Goal: Task Accomplishment & Management: Use online tool/utility

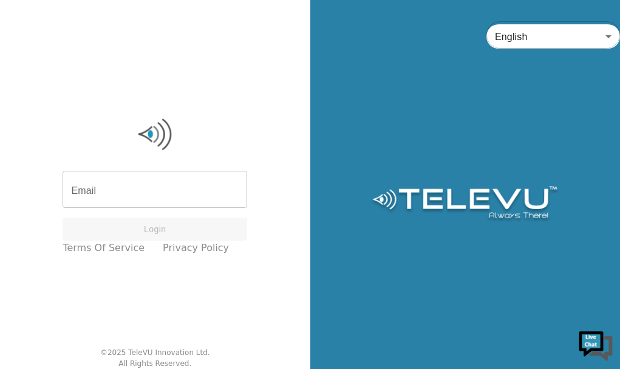
click at [118, 196] on input "Email" at bounding box center [155, 191] width 185 height 34
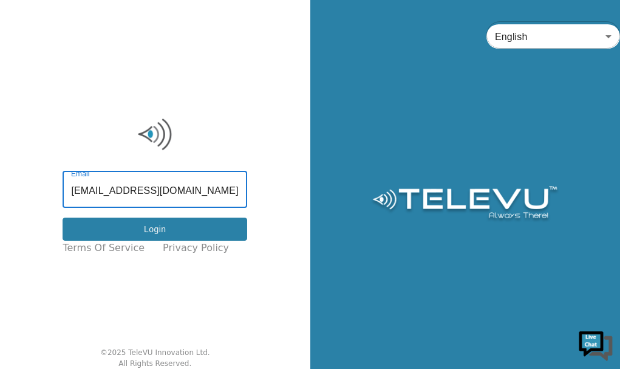
type input "connerfamilymt@hotmail.com"
click at [203, 231] on button "Login" at bounding box center [155, 229] width 185 height 24
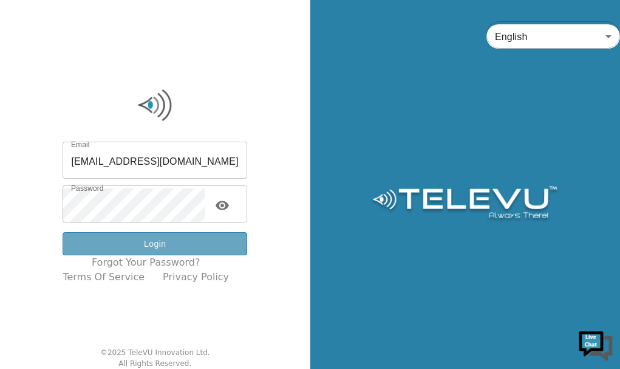
click at [172, 246] on button "Login" at bounding box center [155, 244] width 185 height 24
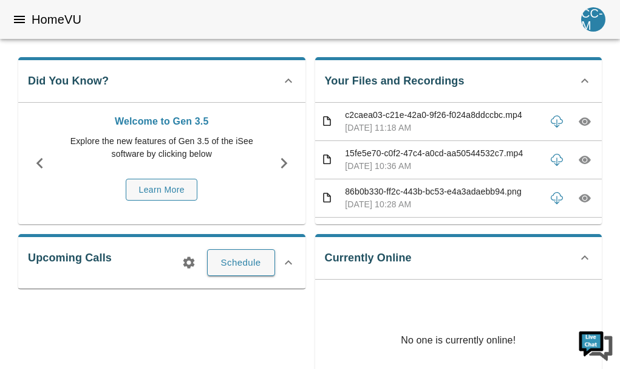
click at [363, 257] on div "Currently Online No one is currently online!" at bounding box center [458, 317] width 287 height 167
click at [359, 256] on div "Currently Online No one is currently online!" at bounding box center [458, 317] width 287 height 167
click at [584, 257] on icon at bounding box center [584, 257] width 15 height 15
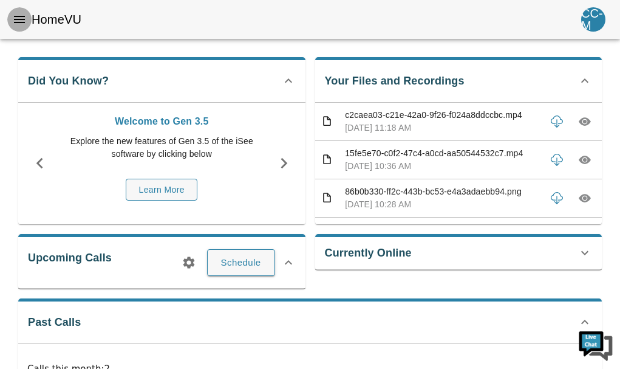
click at [18, 20] on icon "menu" at bounding box center [19, 19] width 11 height 7
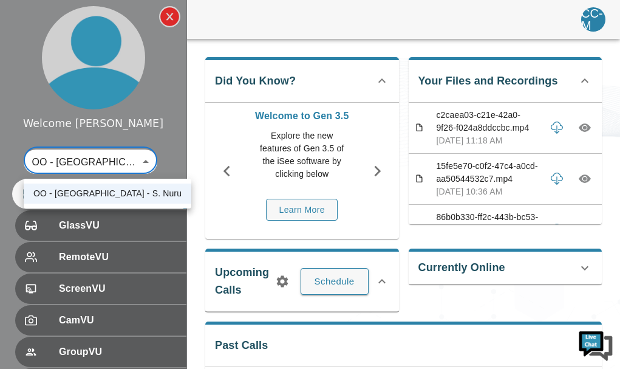
click at [106, 160] on body "Welcome Christopher OO - Tanzania - S. Nuru 133 ​ HomeVU GlassVU RemoteVU Scree…" at bounding box center [310, 339] width 620 height 601
click at [97, 197] on li "OO - [GEOGRAPHIC_DATA] - S. Nuru" at bounding box center [108, 193] width 168 height 20
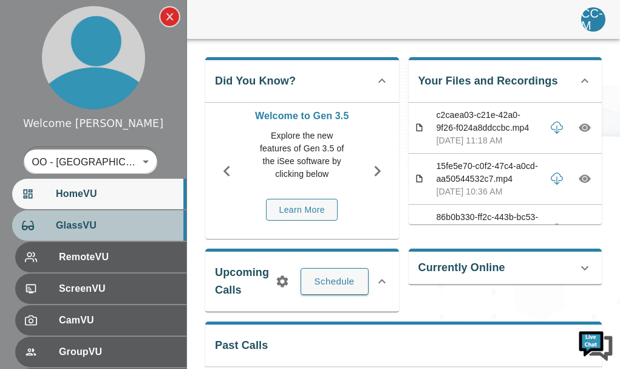
click at [88, 222] on span "GlassVU" at bounding box center [116, 225] width 121 height 15
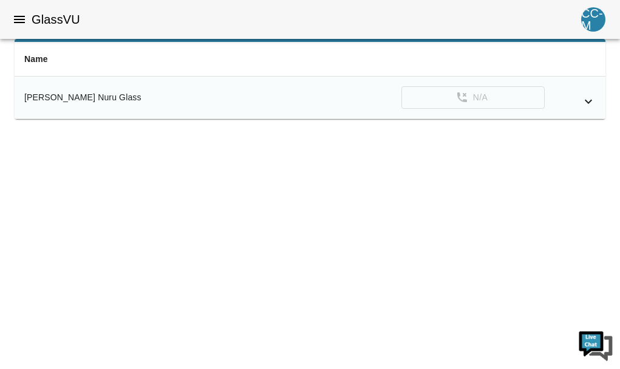
click at [588, 104] on icon "simple table" at bounding box center [588, 101] width 15 height 15
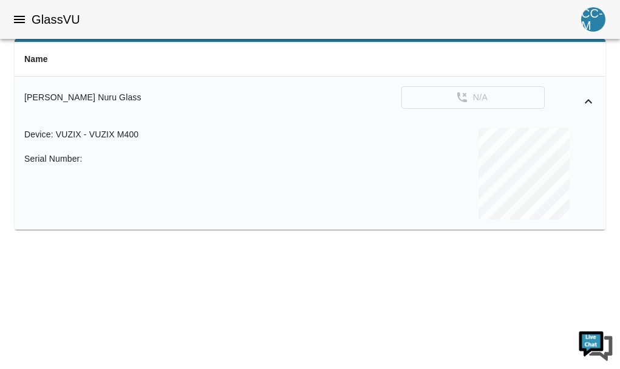
click at [133, 134] on span "vuzix - Vuzix M400" at bounding box center [97, 134] width 83 height 10
click at [591, 100] on icon "simple table" at bounding box center [588, 101] width 15 height 15
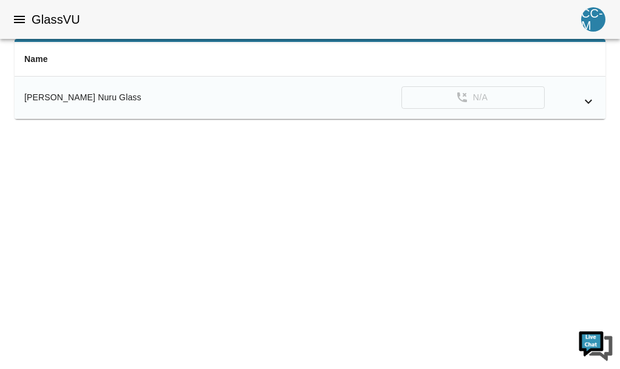
click at [92, 99] on div "[PERSON_NAME] Nuru Glass" at bounding box center [129, 97] width 211 height 12
click at [76, 97] on div "[PERSON_NAME] Nuru Glass" at bounding box center [129, 97] width 211 height 12
click at [596, 8] on div "CC-M" at bounding box center [593, 19] width 24 height 24
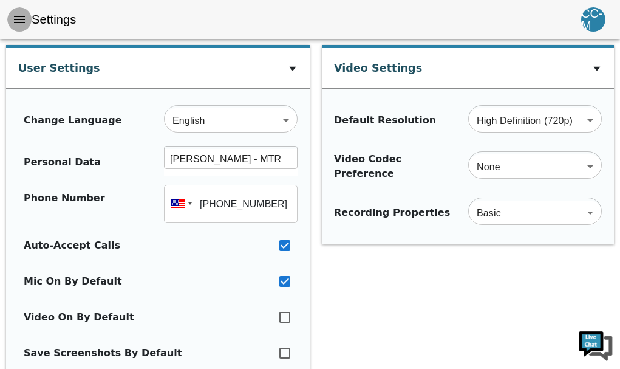
click at [18, 19] on icon "menu" at bounding box center [19, 19] width 11 height 7
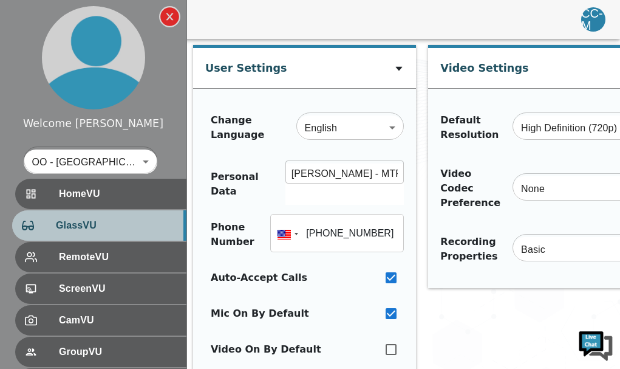
click at [78, 224] on span "GlassVU" at bounding box center [116, 225] width 121 height 15
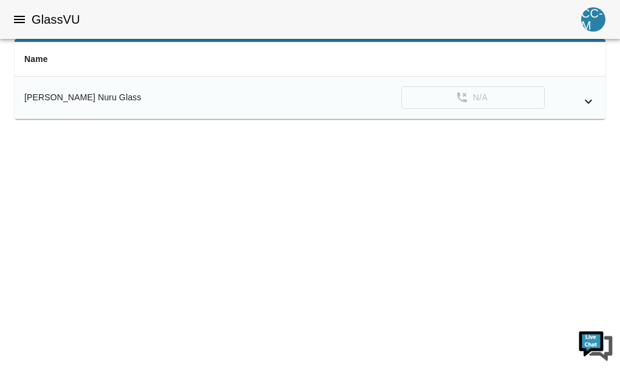
click at [59, 100] on div "[PERSON_NAME] Nuru Glass" at bounding box center [129, 97] width 211 height 12
click at [589, 98] on icon "simple table" at bounding box center [588, 101] width 15 height 15
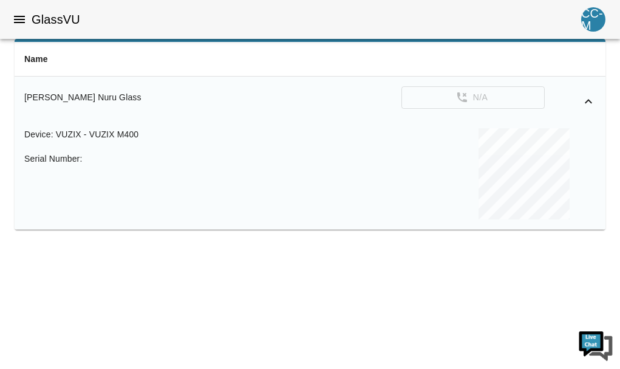
click at [589, 98] on icon "simple table" at bounding box center [588, 101] width 15 height 15
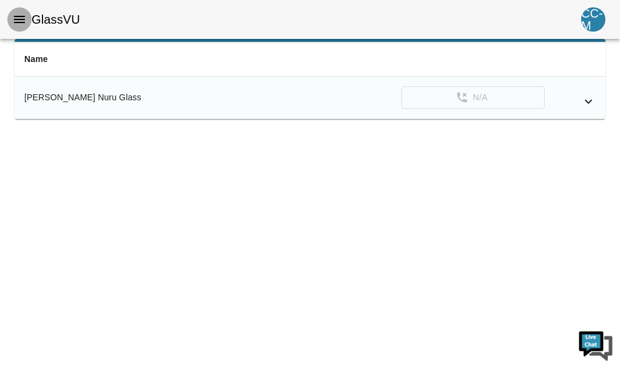
click at [21, 16] on icon "menu" at bounding box center [19, 19] width 11 height 7
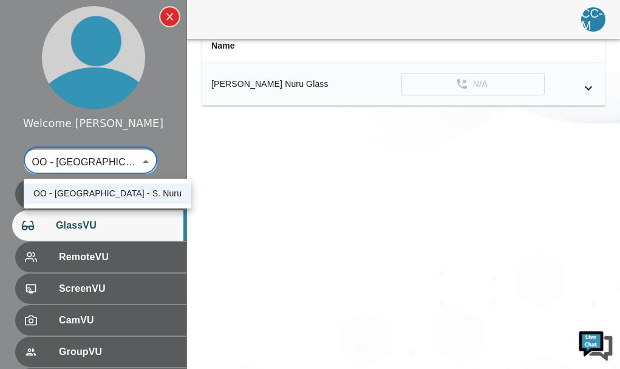
click at [148, 160] on body "Welcome Christopher OO - Tanzania - S. Nuru 133 ​ HomeVU GlassVU RemoteVU Scree…" at bounding box center [310, 197] width 620 height 343
click at [131, 197] on li "OO - [GEOGRAPHIC_DATA] - S. Nuru" at bounding box center [108, 193] width 168 height 20
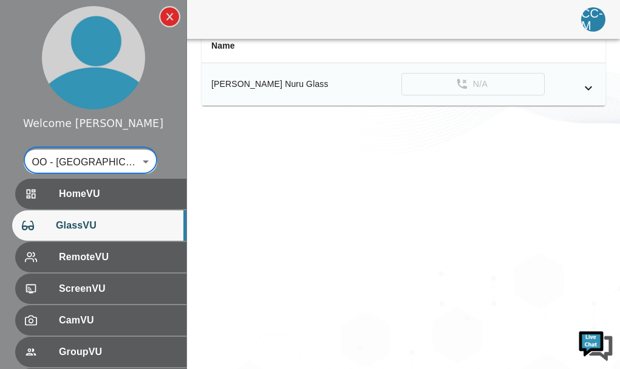
click at [281, 78] on div "[PERSON_NAME] Nuru Glass" at bounding box center [280, 84] width 138 height 12
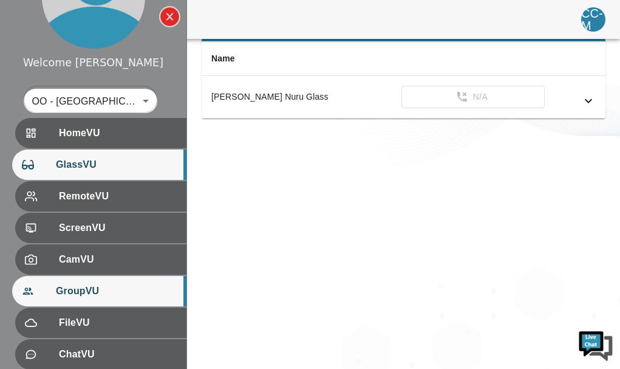
scroll to position [60, 0]
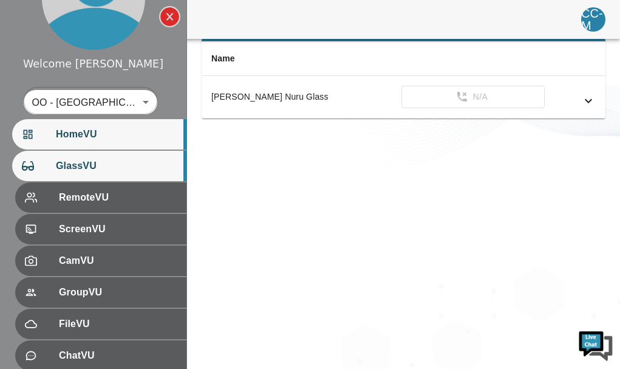
click at [134, 134] on span "HomeVU" at bounding box center [116, 134] width 121 height 15
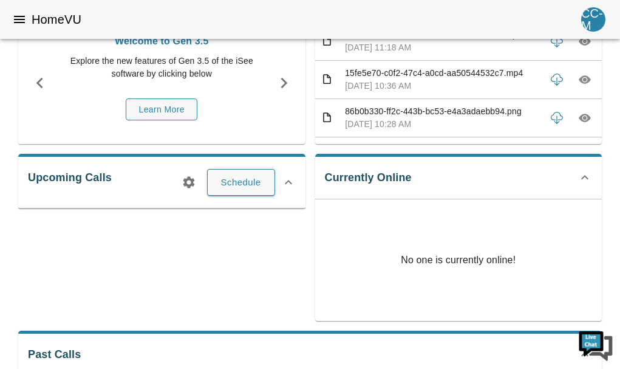
scroll to position [66, 0]
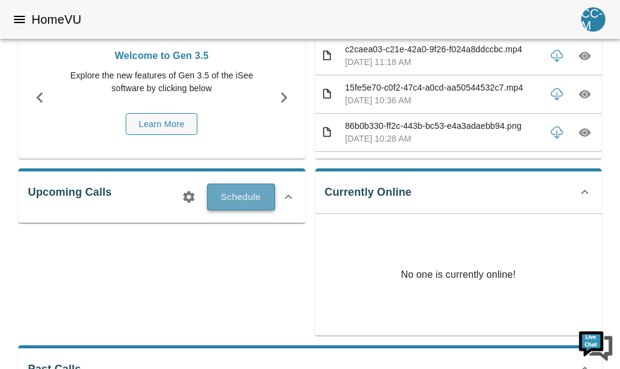
click at [222, 192] on button "Schedule" at bounding box center [241, 196] width 68 height 27
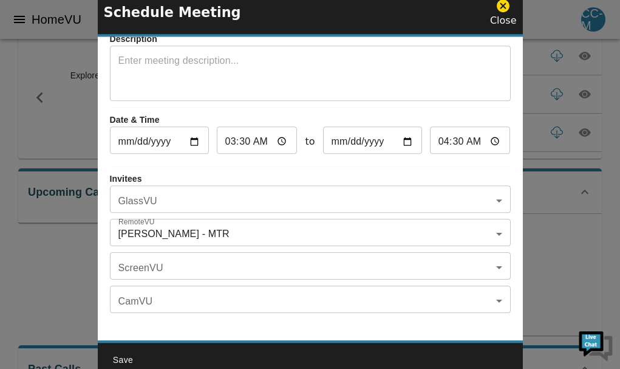
scroll to position [62, 0]
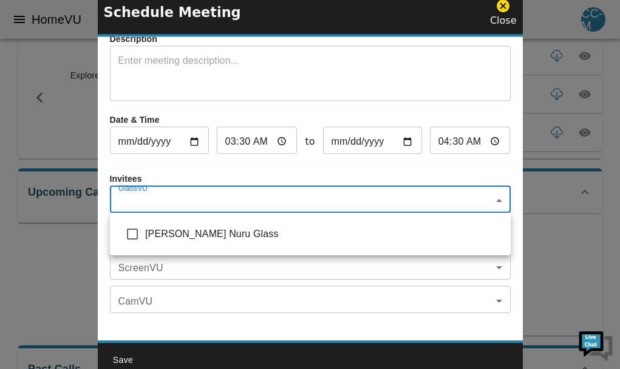
click at [499, 202] on body "HomeVU CC-M Did You Know? Welcome to Gen 3.5 Explore the new features of Gen 3.…" at bounding box center [310, 318] width 620 height 690
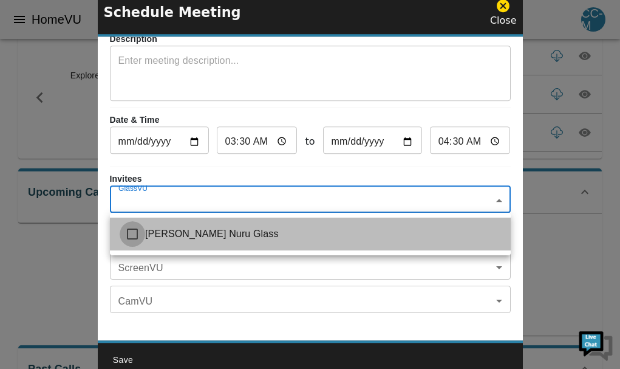
click at [132, 230] on input "checkbox" at bounding box center [133, 234] width 26 height 26
checkbox input "true"
type input "[PERSON_NAME] Nuru Glass"
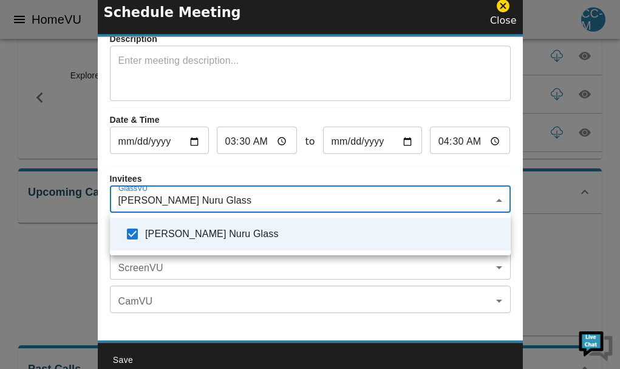
click at [425, 72] on div at bounding box center [310, 184] width 620 height 369
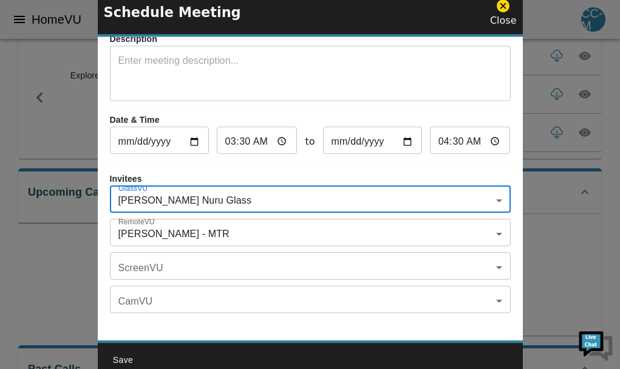
click at [387, 58] on textarea at bounding box center [310, 74] width 384 height 42
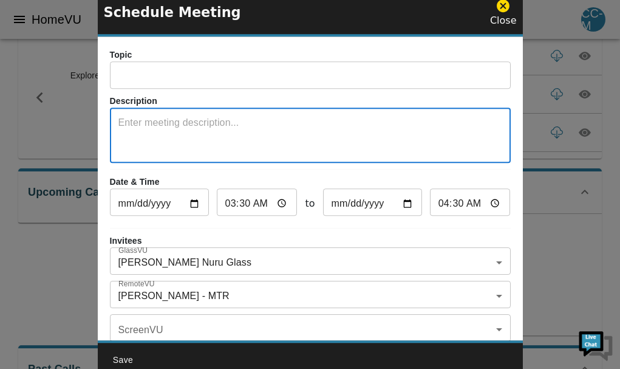
scroll to position [0, 0]
click at [504, 5] on icon at bounding box center [503, 5] width 15 height 15
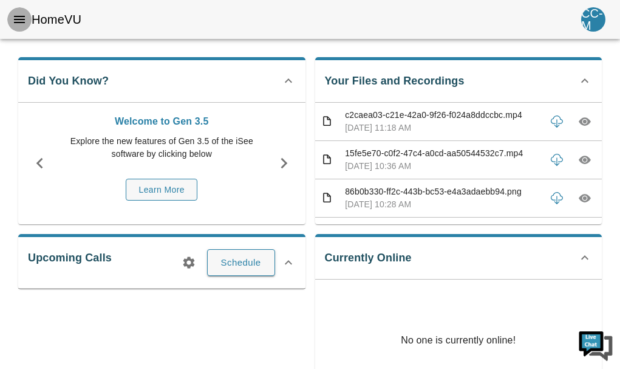
click at [18, 16] on icon "menu" at bounding box center [19, 19] width 11 height 7
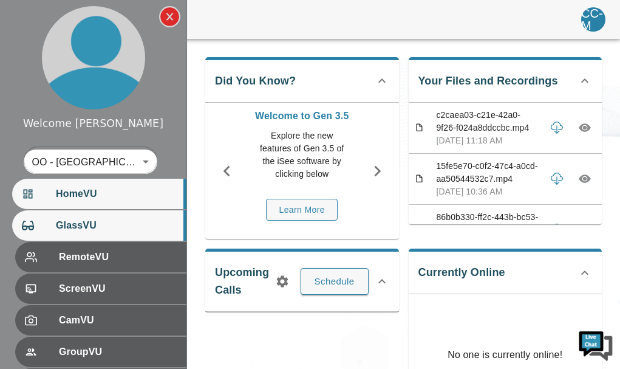
click at [62, 220] on span "GlassVU" at bounding box center [116, 225] width 121 height 15
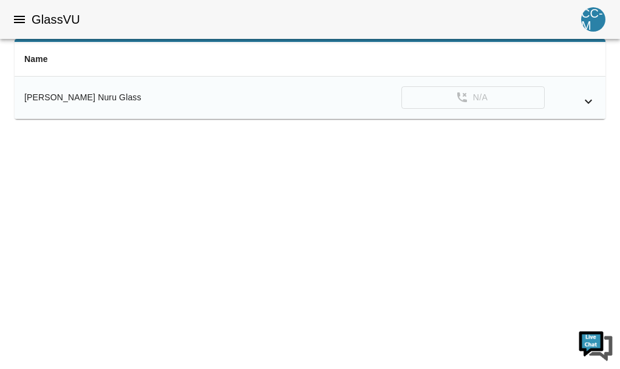
click at [586, 97] on icon "simple table" at bounding box center [588, 101] width 15 height 15
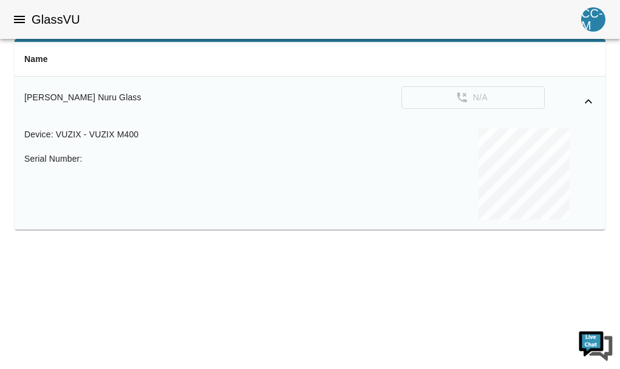
click at [586, 97] on icon "simple table" at bounding box center [588, 101] width 15 height 15
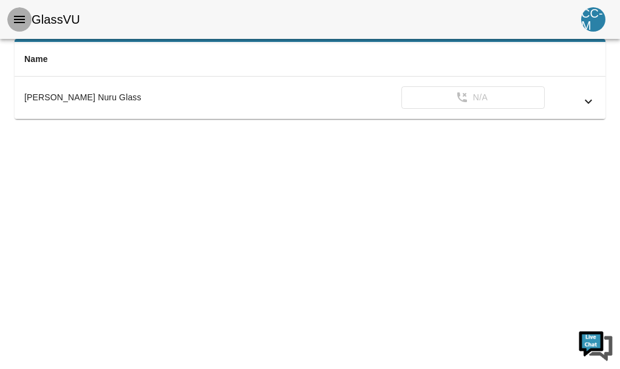
click at [22, 15] on icon "menu" at bounding box center [19, 19] width 15 height 15
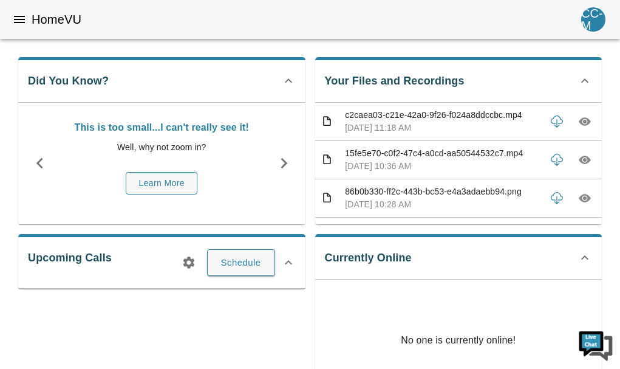
click at [19, 19] on icon "menu" at bounding box center [19, 19] width 11 height 7
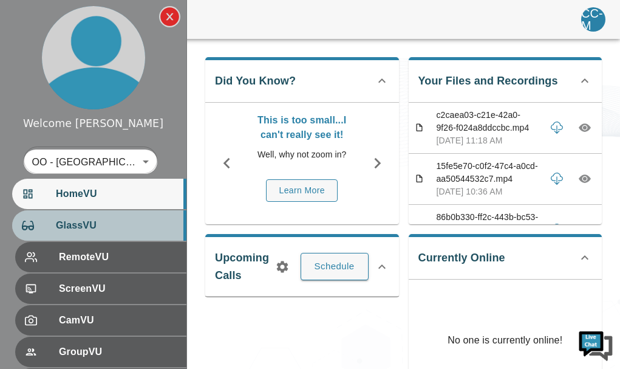
click at [80, 228] on span "GlassVU" at bounding box center [116, 225] width 121 height 15
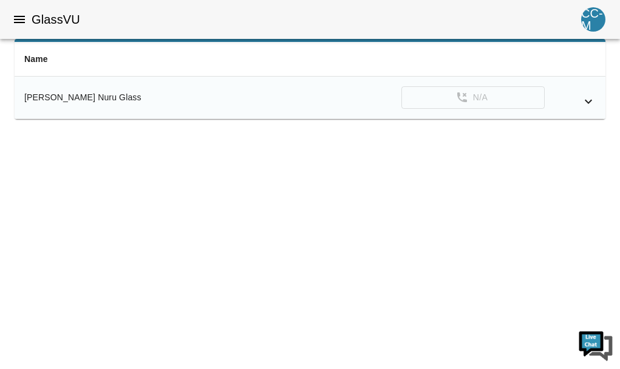
click at [89, 98] on div "[PERSON_NAME] Nuru Glass" at bounding box center [129, 97] width 211 height 12
click at [497, 100] on td "N/A" at bounding box center [425, 98] width 361 height 43
click at [588, 100] on icon "simple table" at bounding box center [588, 101] width 15 height 15
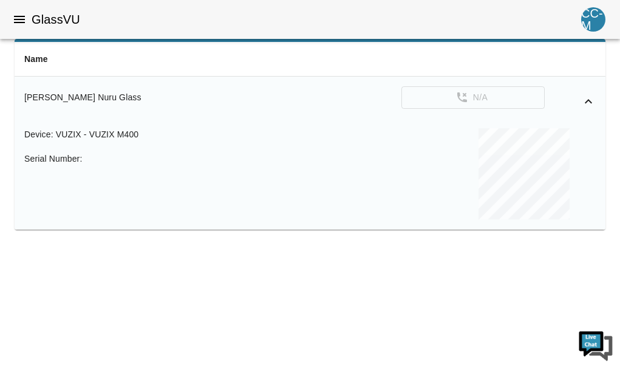
click at [592, 100] on icon "simple table" at bounding box center [588, 101] width 15 height 15
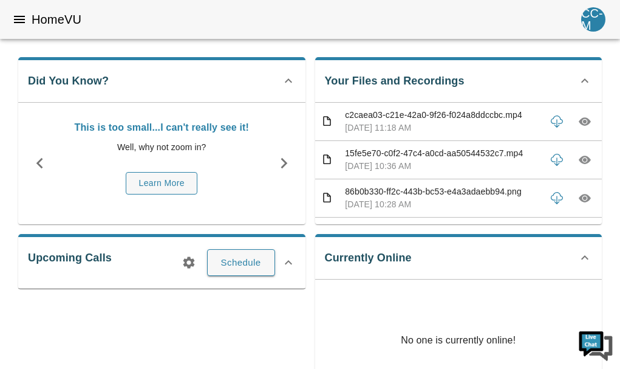
scroll to position [5, 0]
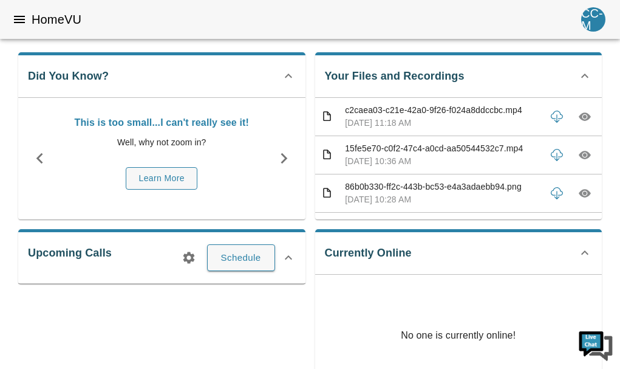
click at [289, 256] on icon at bounding box center [288, 257] width 7 height 4
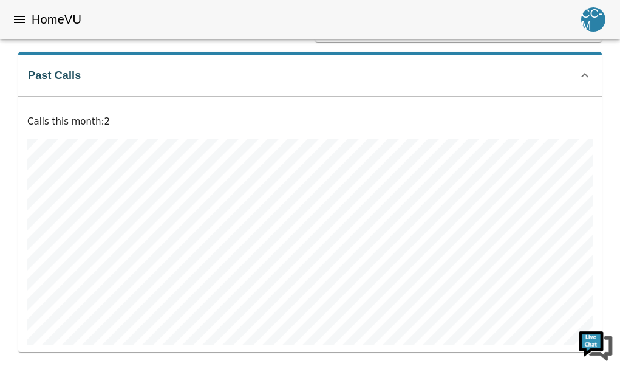
scroll to position [0, 0]
